Goal: Information Seeking & Learning: Learn about a topic

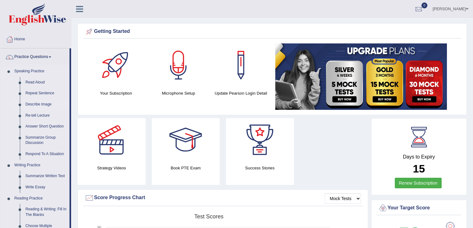
click at [38, 107] on link "Describe Image" at bounding box center [46, 104] width 47 height 11
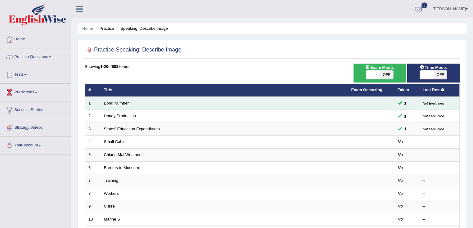
click at [118, 104] on link "Bond Number" at bounding box center [116, 103] width 25 height 5
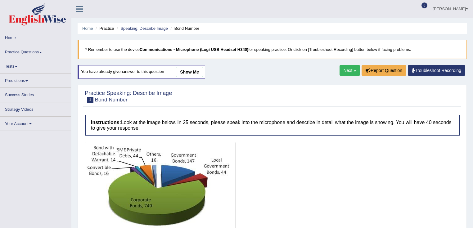
click at [191, 69] on link "show me" at bounding box center [189, 72] width 27 height 11
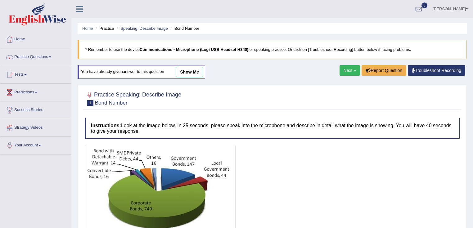
click at [188, 67] on link "show me" at bounding box center [189, 72] width 27 height 11
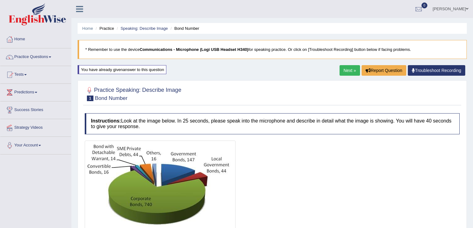
click at [251, 72] on div "Home Practice Speaking: Describe Image Bond Number * Remember to use the device…" at bounding box center [271, 214] width 401 height 428
click at [353, 67] on link "Next »" at bounding box center [349, 70] width 20 height 11
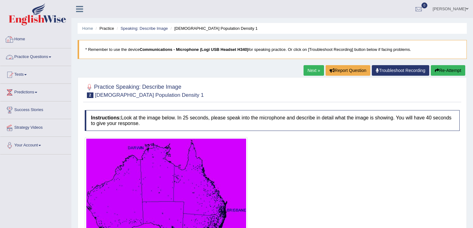
click at [29, 51] on link "Practice Questions" at bounding box center [35, 56] width 71 height 16
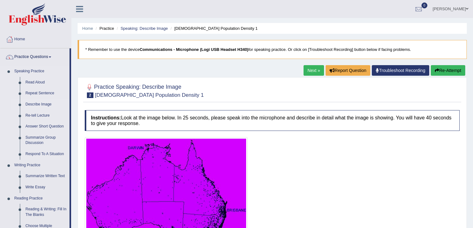
click at [39, 101] on link "Describe Image" at bounding box center [46, 104] width 47 height 11
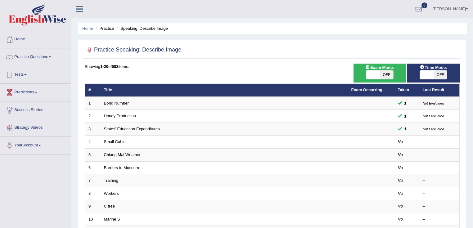
drag, startPoint x: 0, startPoint y: 0, endPoint x: 115, endPoint y: 116, distance: 163.9
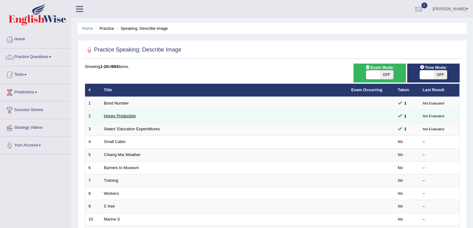
click at [119, 116] on link "Honey Production" at bounding box center [120, 116] width 32 height 5
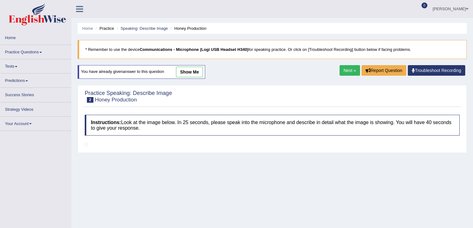
click at [192, 69] on link "show me" at bounding box center [189, 72] width 27 height 11
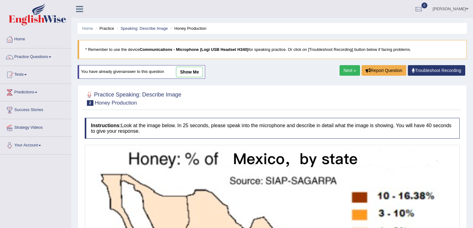
click at [195, 75] on link "show me" at bounding box center [189, 72] width 27 height 11
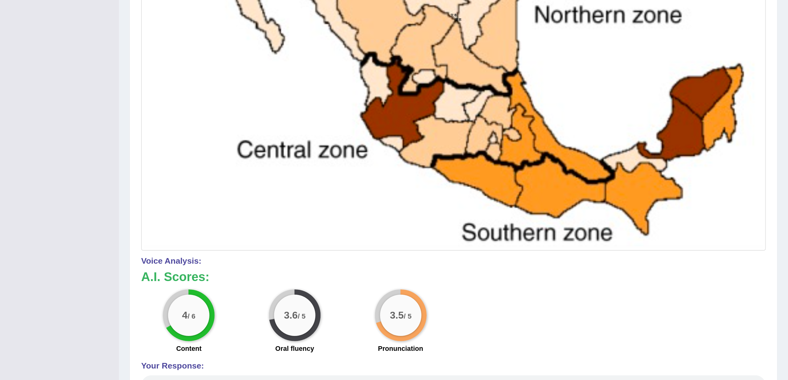
scroll to position [273, 0]
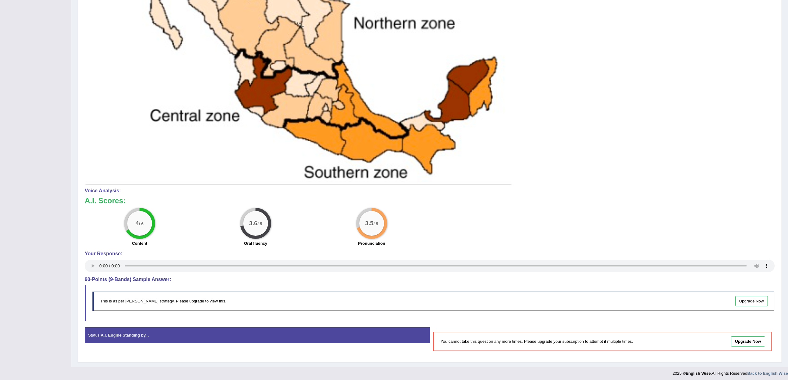
click at [472, 101] on div at bounding box center [430, 23] width 690 height 323
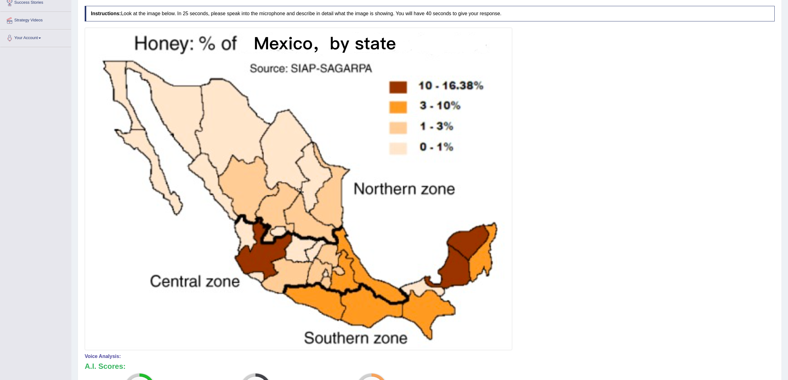
scroll to position [0, 0]
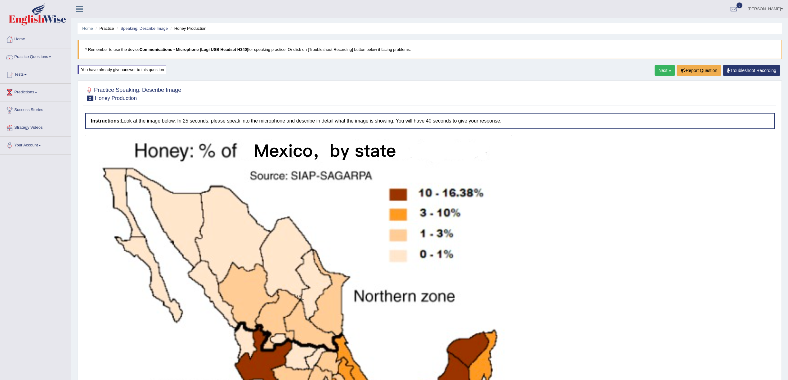
click at [472, 67] on link "Next »" at bounding box center [665, 70] width 20 height 11
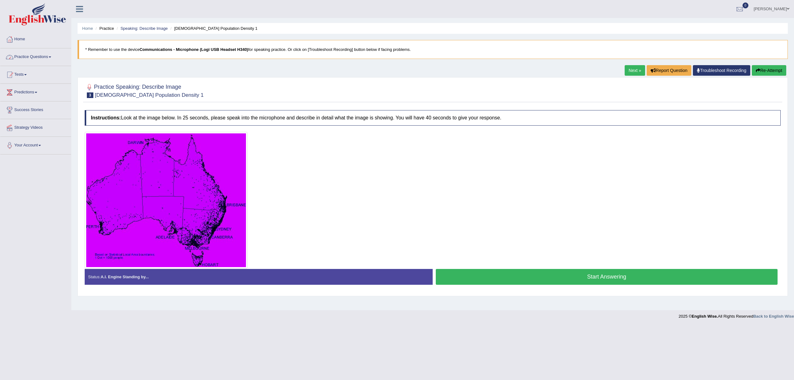
click at [45, 60] on link "Practice Questions" at bounding box center [35, 56] width 71 height 16
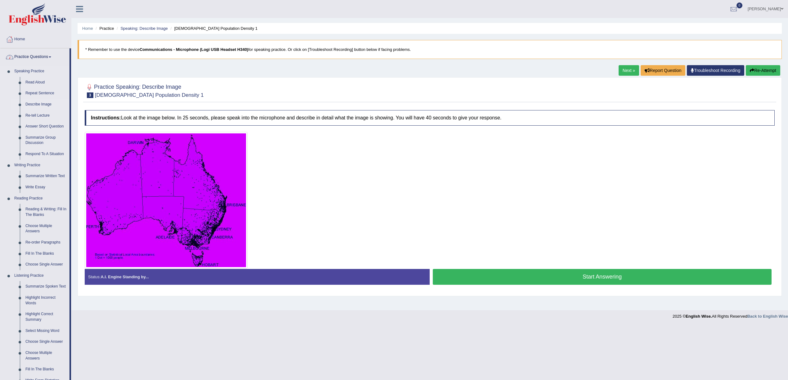
click at [42, 104] on link "Describe Image" at bounding box center [46, 104] width 47 height 11
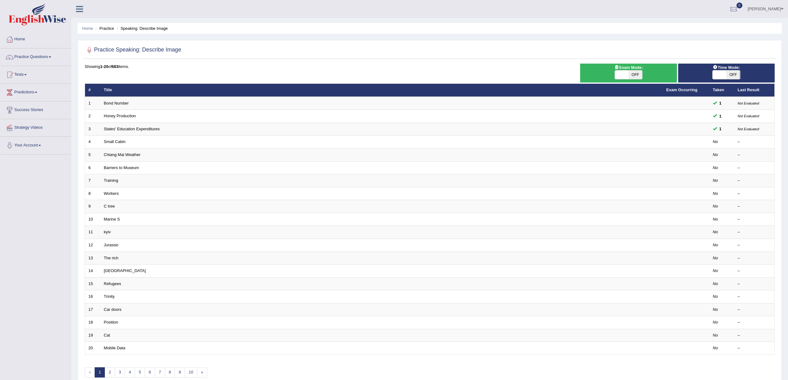
click at [116, 127] on link "States' Education Expenditures" at bounding box center [132, 129] width 56 height 5
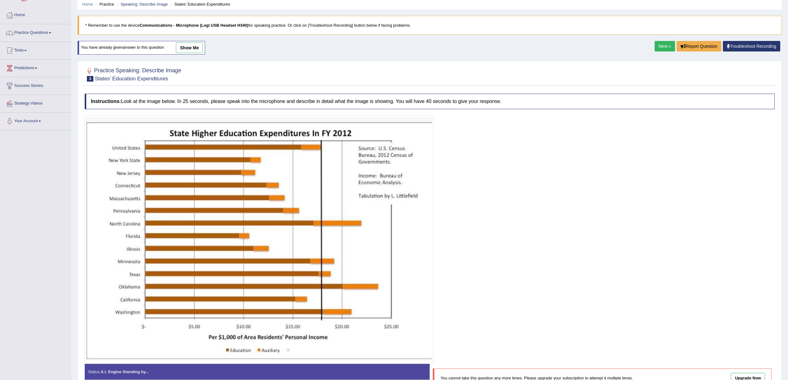
scroll to position [65, 0]
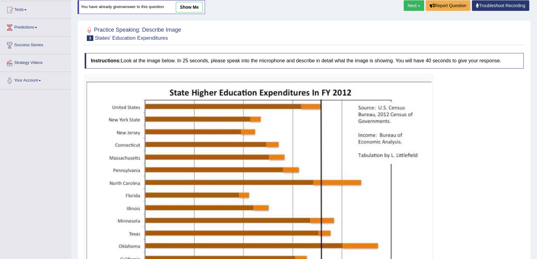
click at [513, 131] on div at bounding box center [304, 199] width 439 height 248
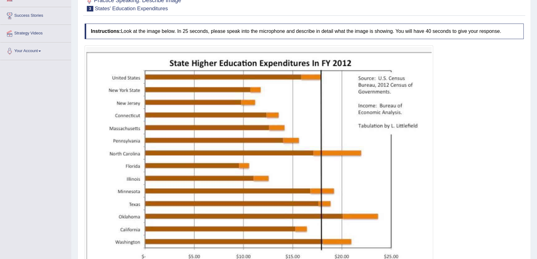
scroll to position [0, 0]
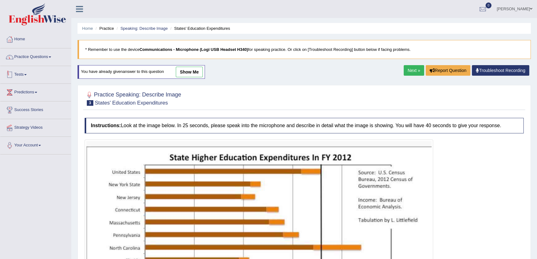
click at [34, 57] on link "Practice Questions" at bounding box center [35, 56] width 71 height 16
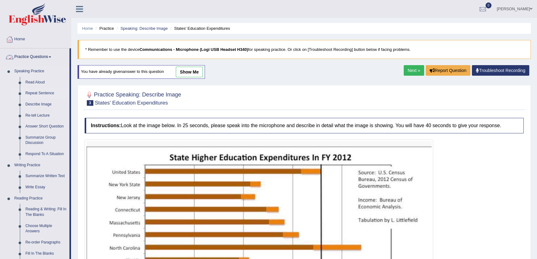
click at [30, 92] on link "Repeat Sentence" at bounding box center [46, 93] width 47 height 11
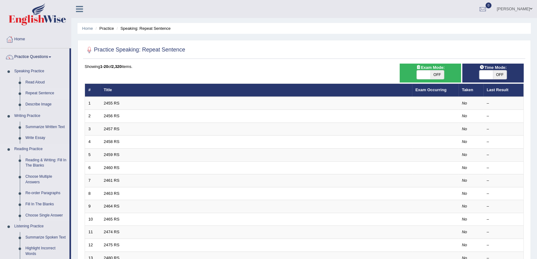
click at [42, 113] on ul "Speaking Practice Read Aloud Repeat Sentence Describe Image Re-tell Lecture Ans…" at bounding box center [34, 207] width 69 height 282
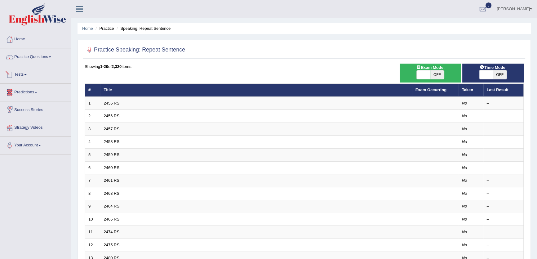
click at [34, 56] on link "Practice Questions" at bounding box center [35, 56] width 71 height 16
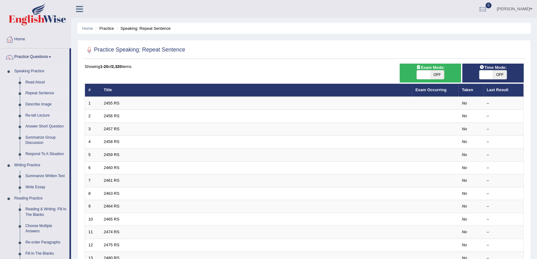
click at [37, 118] on link "Re-tell Lecture" at bounding box center [46, 115] width 47 height 11
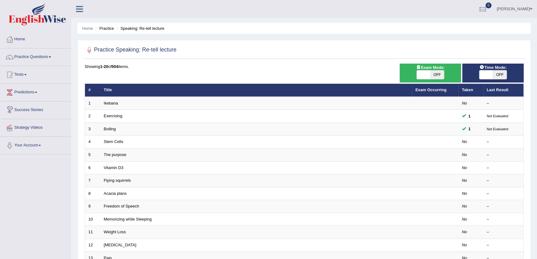
click at [112, 102] on link "Ikebana" at bounding box center [111, 103] width 14 height 5
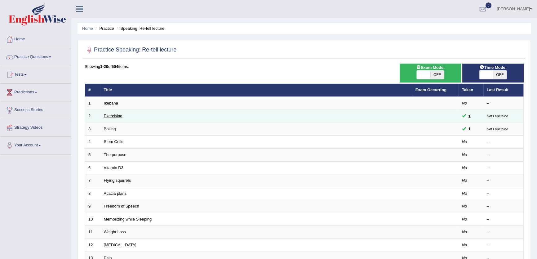
click at [116, 115] on link "Exercising" at bounding box center [113, 116] width 19 height 5
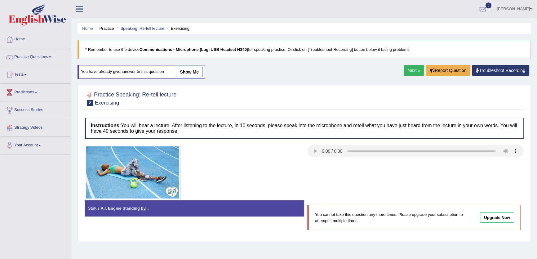
click at [174, 71] on span "show me" at bounding box center [183, 71] width 39 height 5
click at [184, 71] on link "show me" at bounding box center [189, 72] width 27 height 11
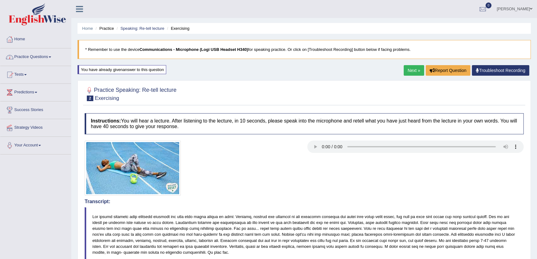
click at [39, 57] on link "Practice Questions" at bounding box center [35, 56] width 71 height 16
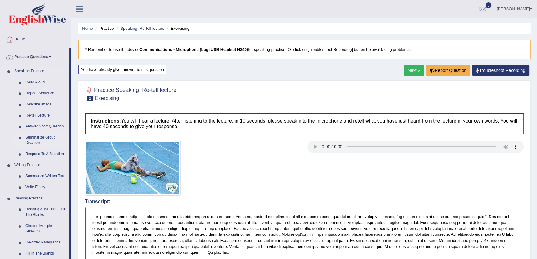
click at [38, 138] on link "Summarize Group Discussion" at bounding box center [46, 140] width 47 height 16
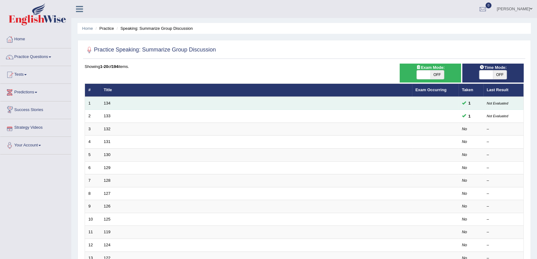
click at [102, 102] on td "134" at bounding box center [257, 103] width 312 height 13
click at [103, 102] on td "134" at bounding box center [257, 103] width 312 height 13
click at [108, 103] on link "134" at bounding box center [107, 103] width 7 height 5
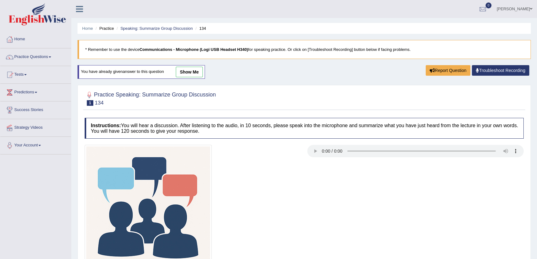
click at [181, 74] on link "show me" at bounding box center [189, 72] width 27 height 11
click at [193, 71] on div "Home Practice Speaking: Summarize Group Discussion 134 * Remember to use the de…" at bounding box center [304, 159] width 466 height 319
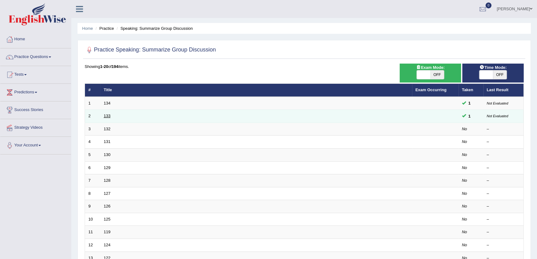
click at [107, 116] on link "133" at bounding box center [107, 116] width 7 height 5
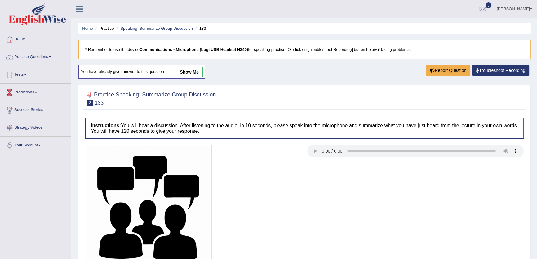
click at [201, 64] on div "Home Practice Speaking: Summarize Group Discussion 133 * Remember to use the de…" at bounding box center [304, 159] width 466 height 319
drag, startPoint x: 201, startPoint y: 68, endPoint x: 190, endPoint y: 75, distance: 13.3
click at [200, 68] on link "show me" at bounding box center [189, 72] width 27 height 11
click at [190, 75] on div "Home Practice Speaking: Summarize Group Discussion 133 * Remember to use the de…" at bounding box center [304, 159] width 466 height 319
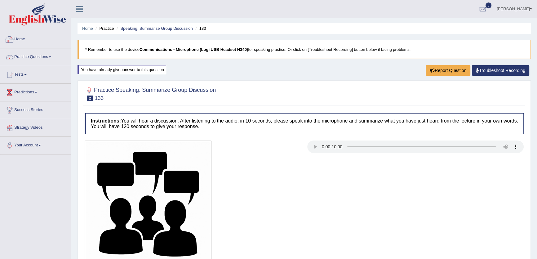
click at [38, 59] on link "Practice Questions" at bounding box center [35, 56] width 71 height 16
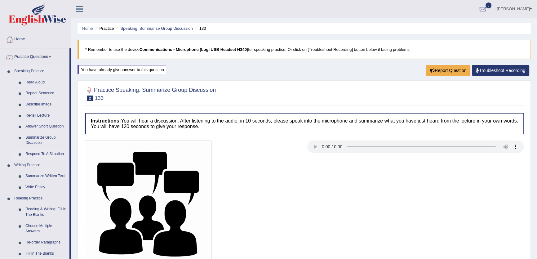
click at [43, 153] on link "Respond To A Situation" at bounding box center [46, 154] width 47 height 11
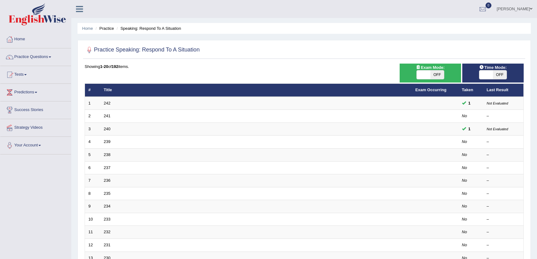
click at [102, 105] on td "242" at bounding box center [257, 103] width 312 height 13
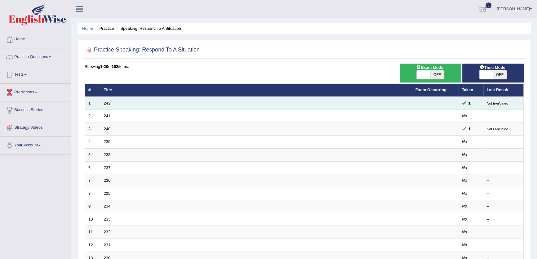
click at [106, 101] on link "242" at bounding box center [107, 103] width 7 height 5
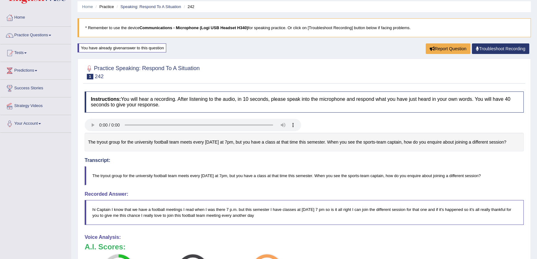
scroll to position [28, 0]
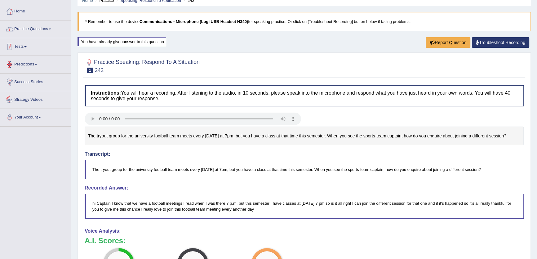
click at [47, 21] on link "Practice Questions" at bounding box center [35, 28] width 71 height 16
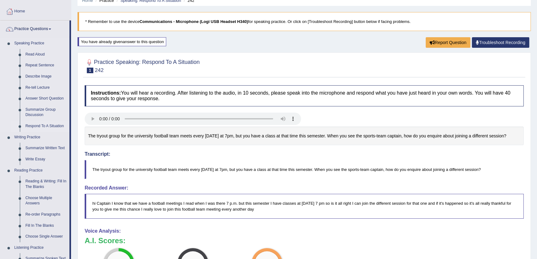
click at [50, 124] on link "Respond To A Situation" at bounding box center [46, 126] width 47 height 11
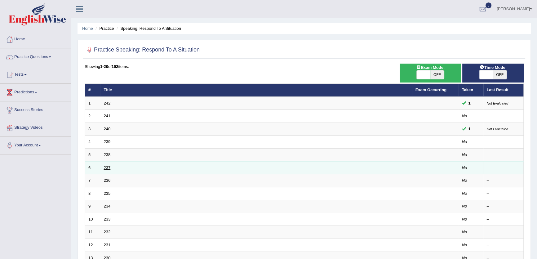
click at [104, 166] on link "237" at bounding box center [107, 167] width 7 height 5
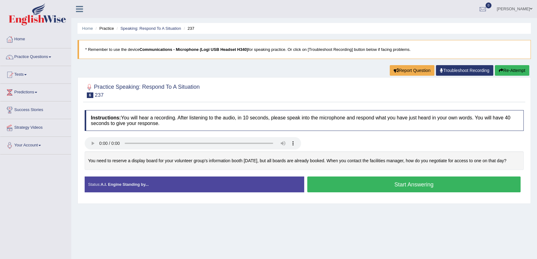
click at [405, 189] on button "Start Answering" at bounding box center [413, 185] width 213 height 16
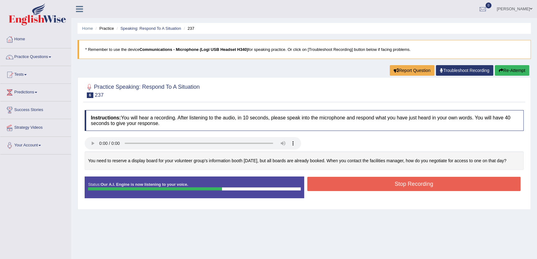
click at [386, 186] on button "Stop Recording" at bounding box center [413, 184] width 213 height 14
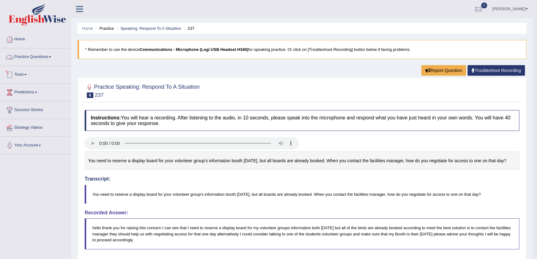
click at [30, 60] on link "Practice Questions" at bounding box center [35, 56] width 71 height 16
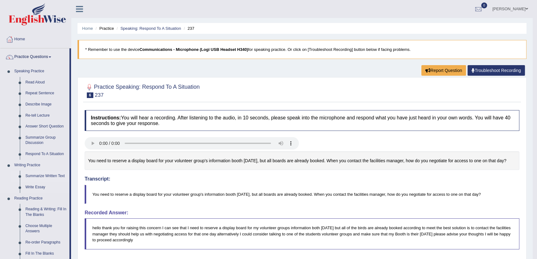
click at [36, 174] on link "Summarize Written Text" at bounding box center [46, 176] width 47 height 11
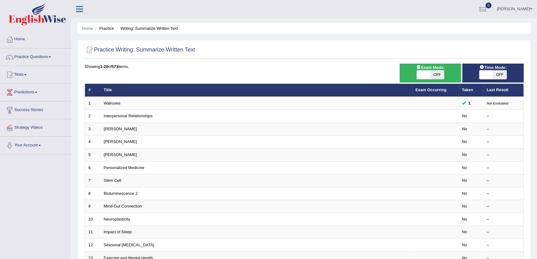
click at [112, 108] on td "Walruses" at bounding box center [257, 103] width 312 height 13
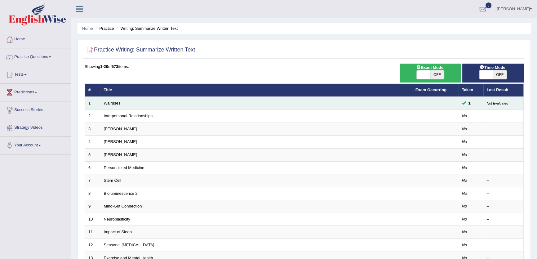
click at [115, 101] on link "Walruses" at bounding box center [112, 103] width 17 height 5
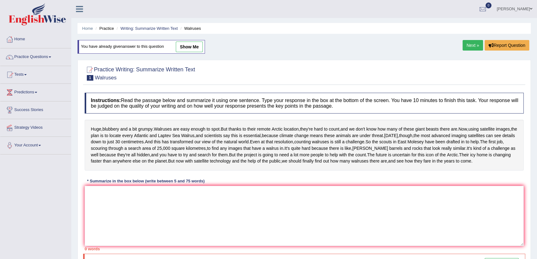
click at [193, 49] on link "show me" at bounding box center [189, 47] width 27 height 11
type textarea "Huge,blubbery and a bit grumpy but thanks to their remote arctic location, they…"
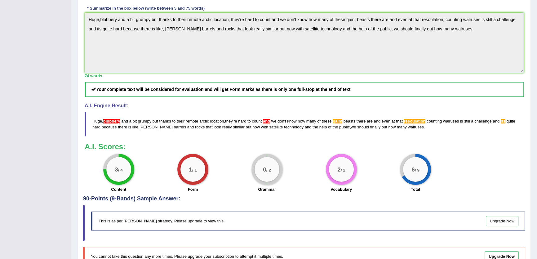
scroll to position [141, 0]
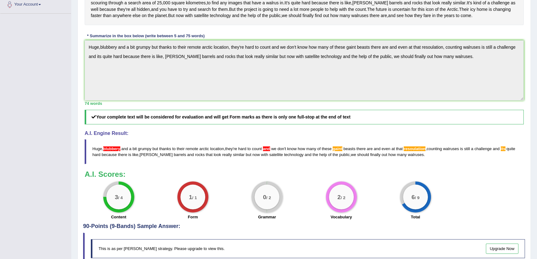
drag, startPoint x: 89, startPoint y: 179, endPoint x: 227, endPoint y: 179, distance: 138.1
click at [227, 164] on blockquote "Huge , blubbery and a bit grumpy but thanks to their remote arctic location , t…" at bounding box center [304, 151] width 439 height 25
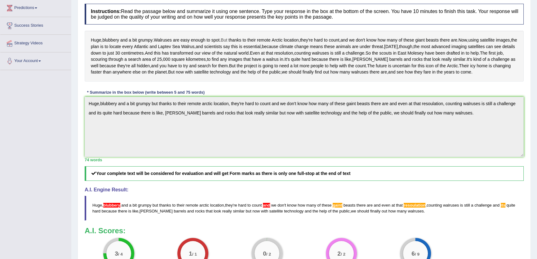
drag, startPoint x: 158, startPoint y: 39, endPoint x: 230, endPoint y: 39, distance: 71.4
click at [230, 39] on div "Huge , blubbery and a bit grumpy . Walruses are easy enough to spot . But thank…" at bounding box center [304, 56] width 439 height 51
